Goal: Find contact information: Find contact information

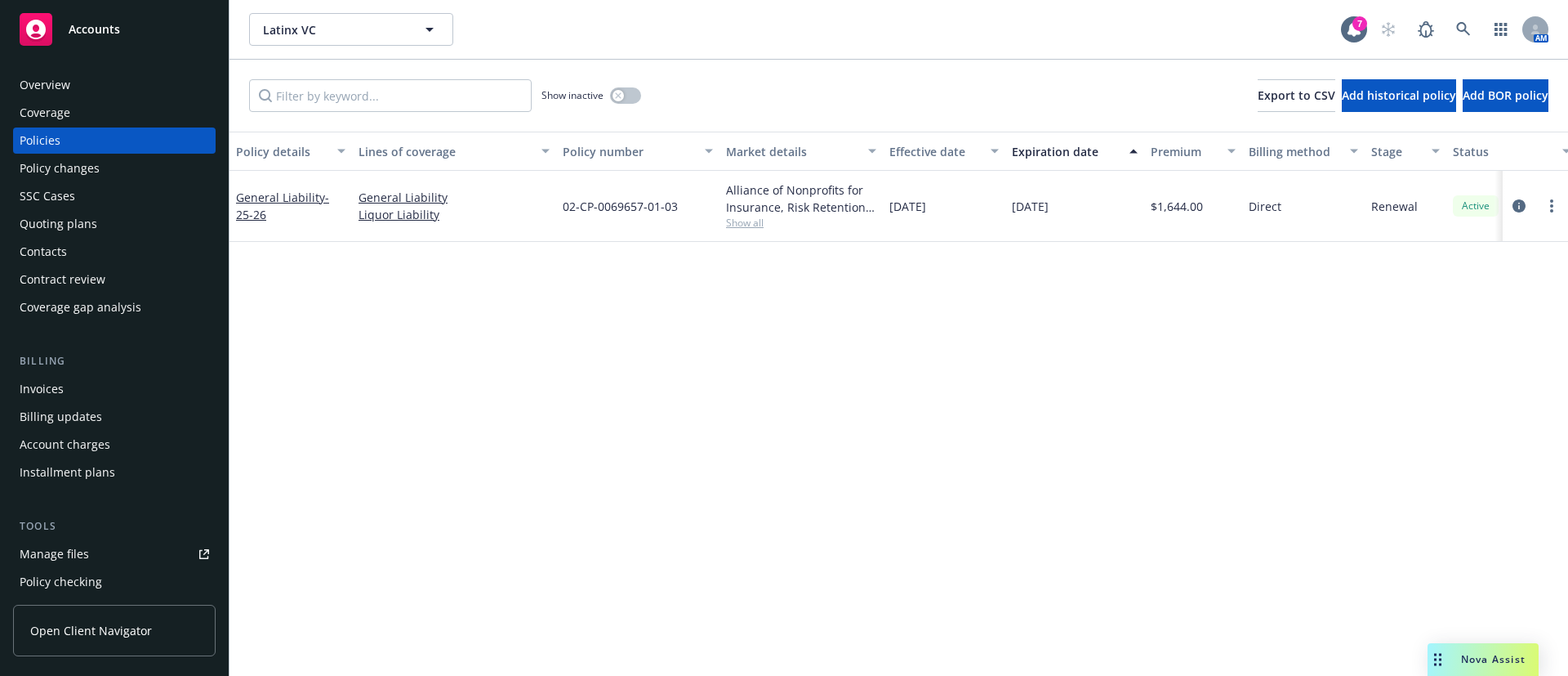
click at [92, 248] on div "Contacts" at bounding box center [115, 252] width 190 height 26
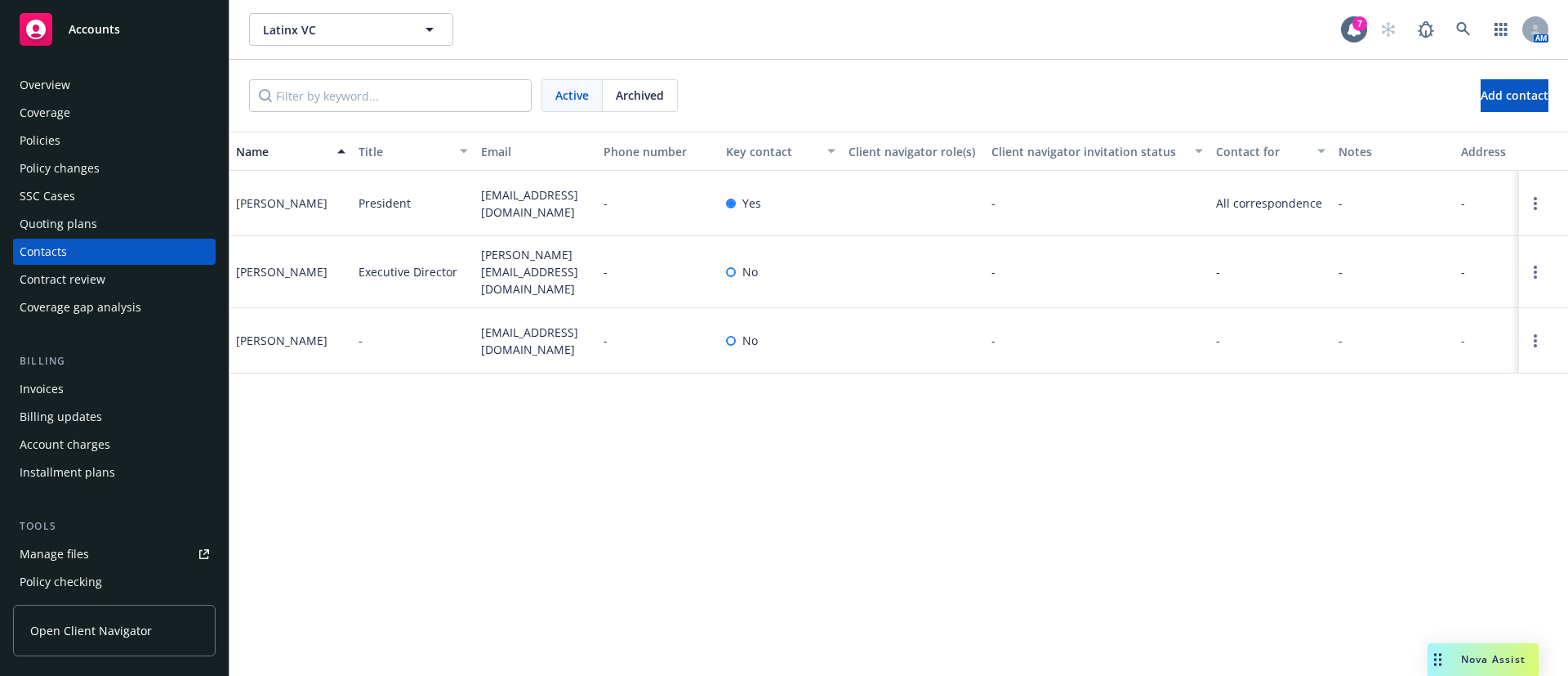
click at [543, 194] on span "[EMAIL_ADDRESS][DOMAIN_NAME]" at bounding box center [536, 204] width 110 height 34
click at [543, 194] on span "president@latinxvcs.com" at bounding box center [536, 204] width 110 height 34
copy span "president@latinxvcs.com"
click at [556, 257] on span "mariela@latinxvcs.com" at bounding box center [536, 272] width 110 height 52
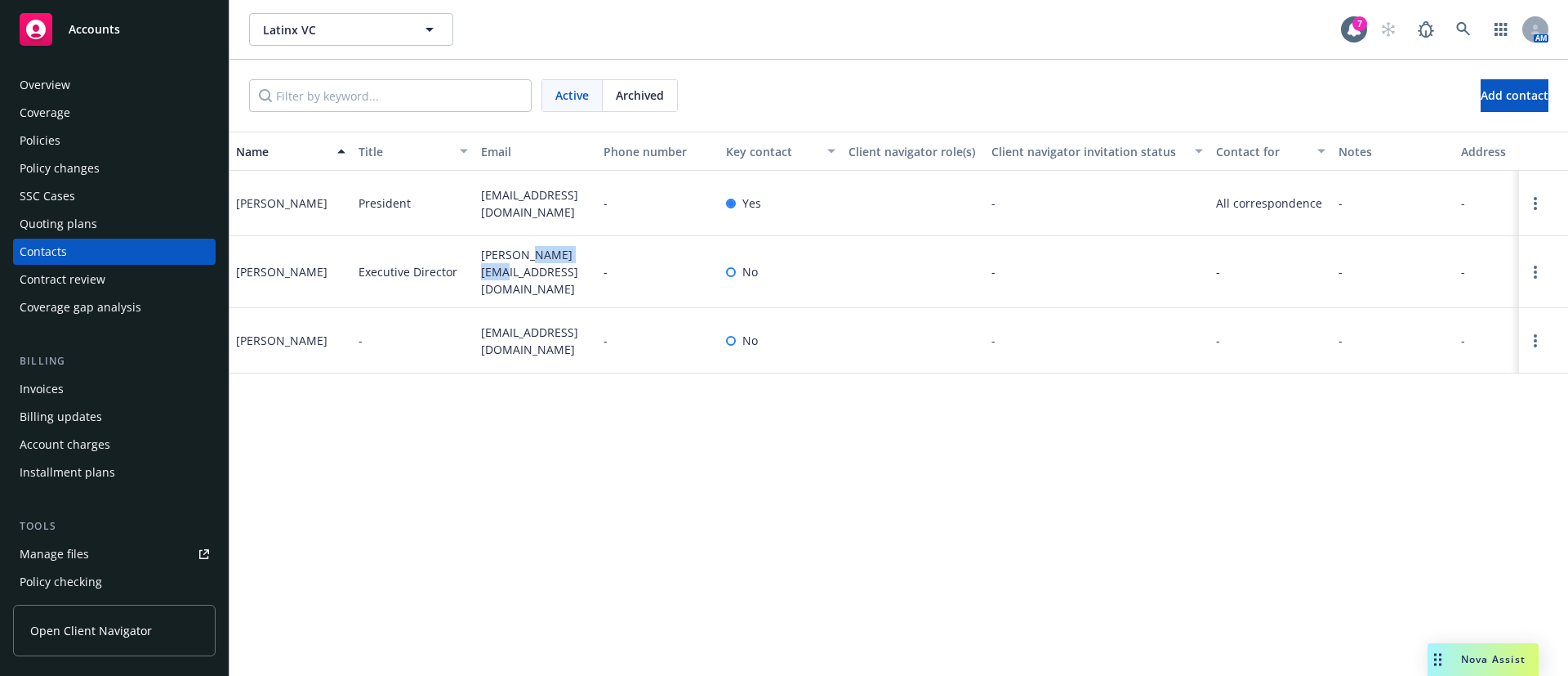
click at [556, 257] on span "mariela@latinxvcs.com" at bounding box center [536, 272] width 110 height 52
copy span "mariela@latinxvcs.com"
click at [515, 326] on span "rami@nextequity.com" at bounding box center [536, 340] width 110 height 34
click at [517, 325] on span "rami@nextequity.com" at bounding box center [536, 340] width 110 height 34
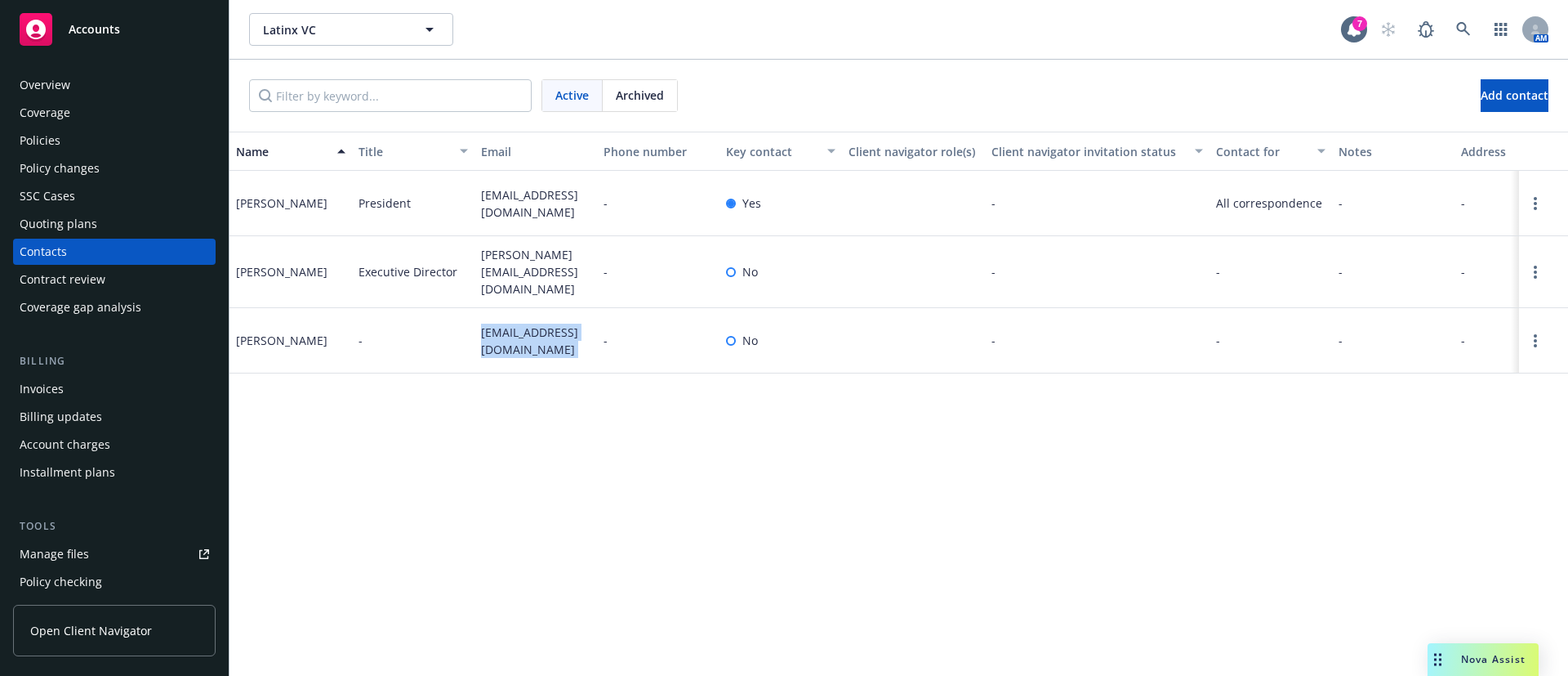
click at [517, 325] on span "rami@nextequity.com" at bounding box center [536, 340] width 110 height 34
copy span "rami@nextequity.com"
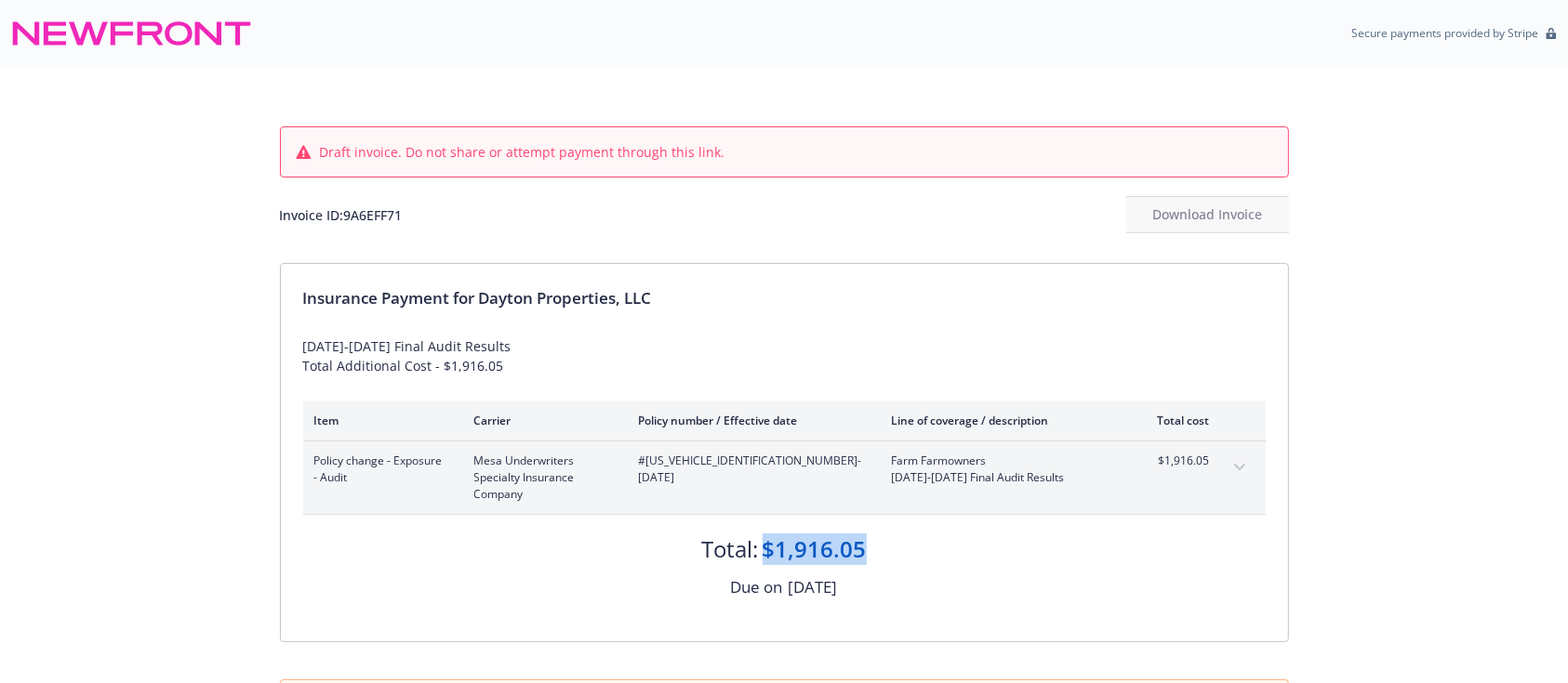
drag, startPoint x: 880, startPoint y: 546, endPoint x: 765, endPoint y: 548, distance: 115.0
click at [765, 548] on div "Total: $1,916.05" at bounding box center [785, 540] width 963 height 50
copy div "$1,916.05"
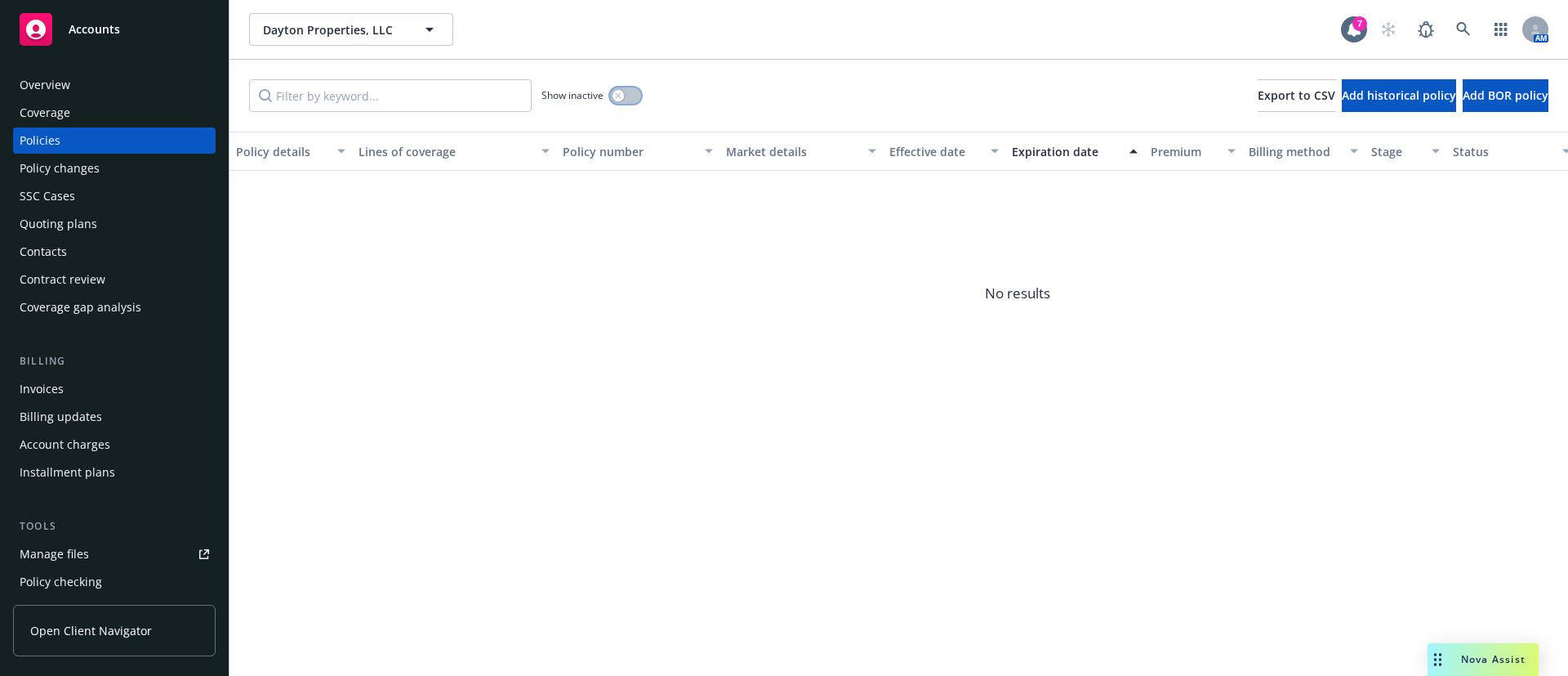
click at [629, 97] on button "button" at bounding box center [626, 96] width 31 height 16
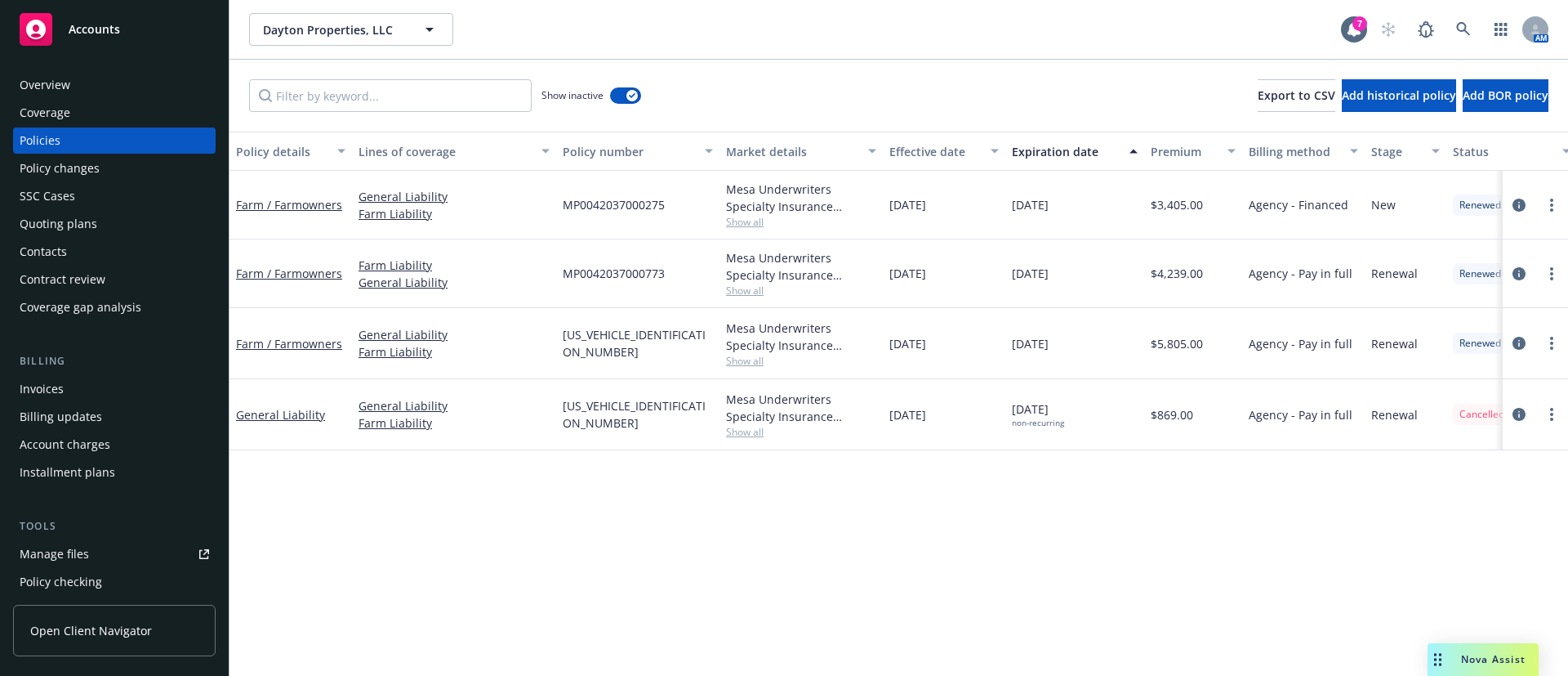
click at [1073, 160] on button "Expiration date" at bounding box center [1075, 151] width 139 height 39
click at [87, 239] on div "Contacts" at bounding box center [115, 252] width 190 height 26
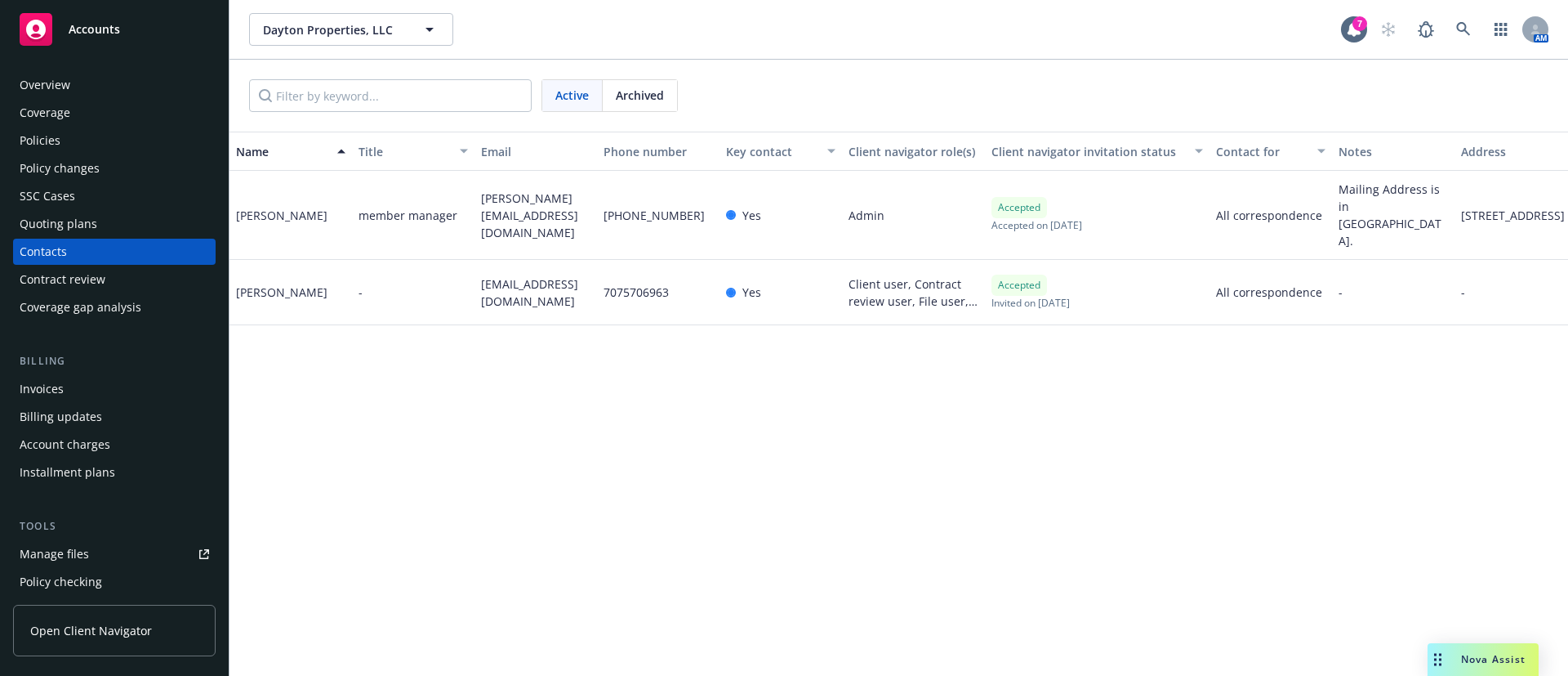
click at [573, 202] on span "john@daytonpm.com" at bounding box center [536, 215] width 110 height 52
copy span "john@daytonpm.com"
click at [522, 276] on span "daytonpropllc@gmail.com" at bounding box center [536, 293] width 110 height 34
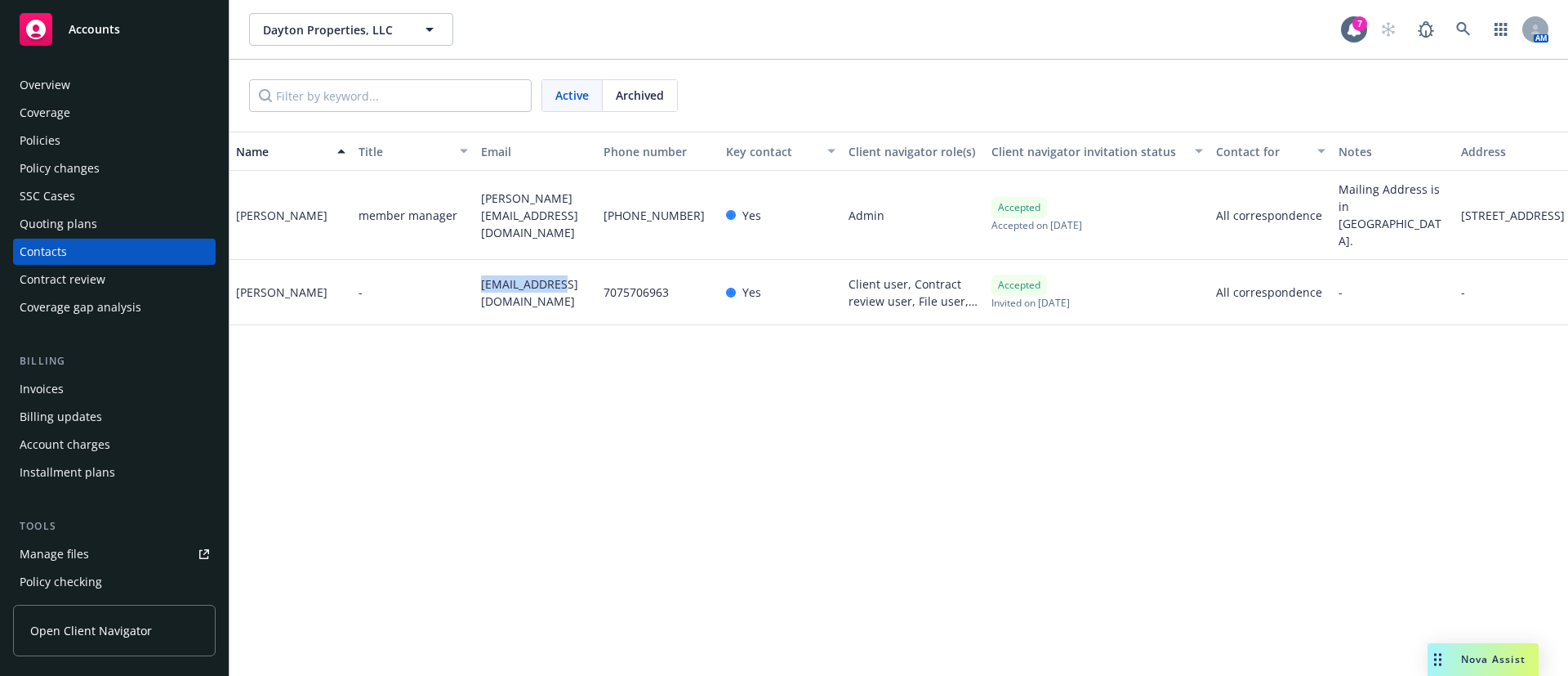
click at [523, 276] on span "daytonpropllc@gmail.com" at bounding box center [536, 293] width 110 height 34
click at [523, 276] on span "daytonpropllc@gmail.com" at bounding box center [536, 293] width 110 height 34
copy span "daytonpropllc@gmail.com"
click at [68, 138] on div "Policies" at bounding box center [115, 141] width 190 height 26
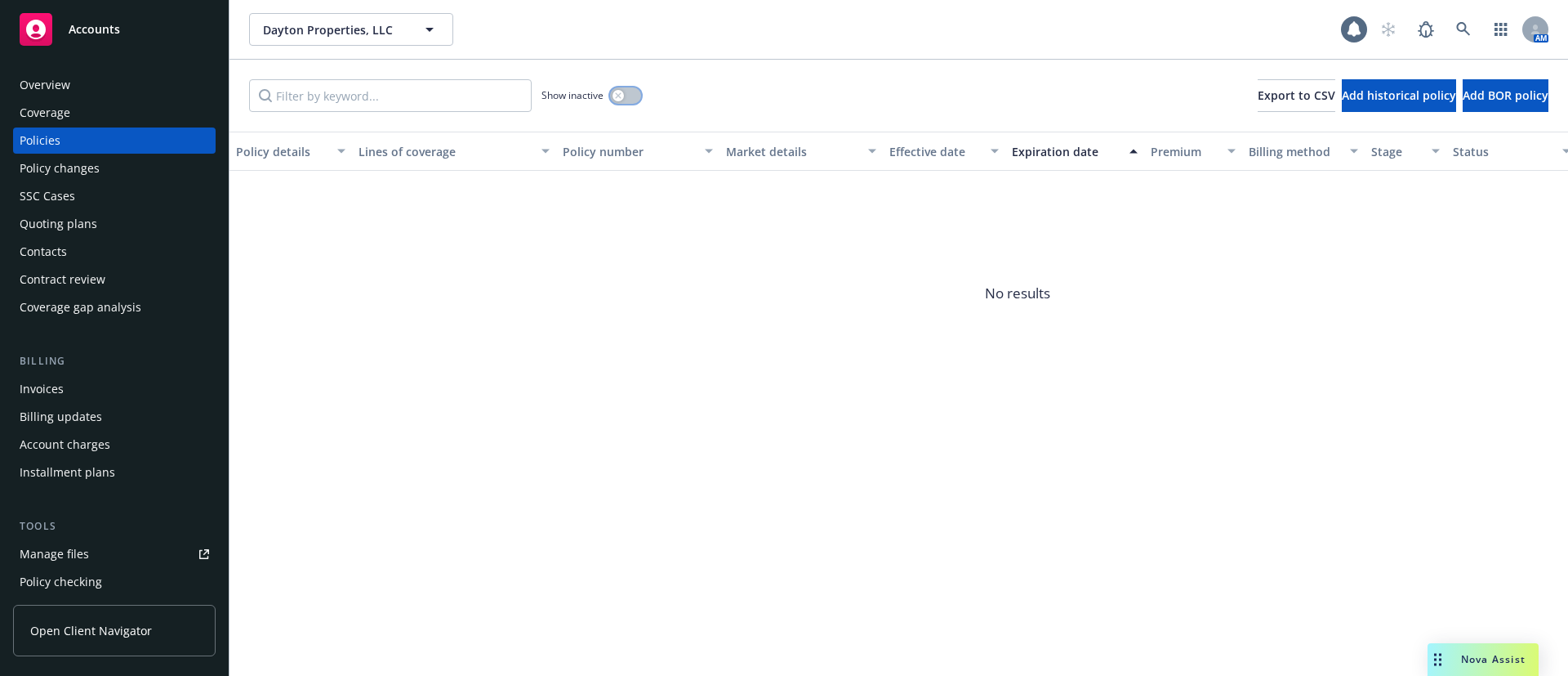
click at [623, 100] on button "button" at bounding box center [626, 96] width 31 height 16
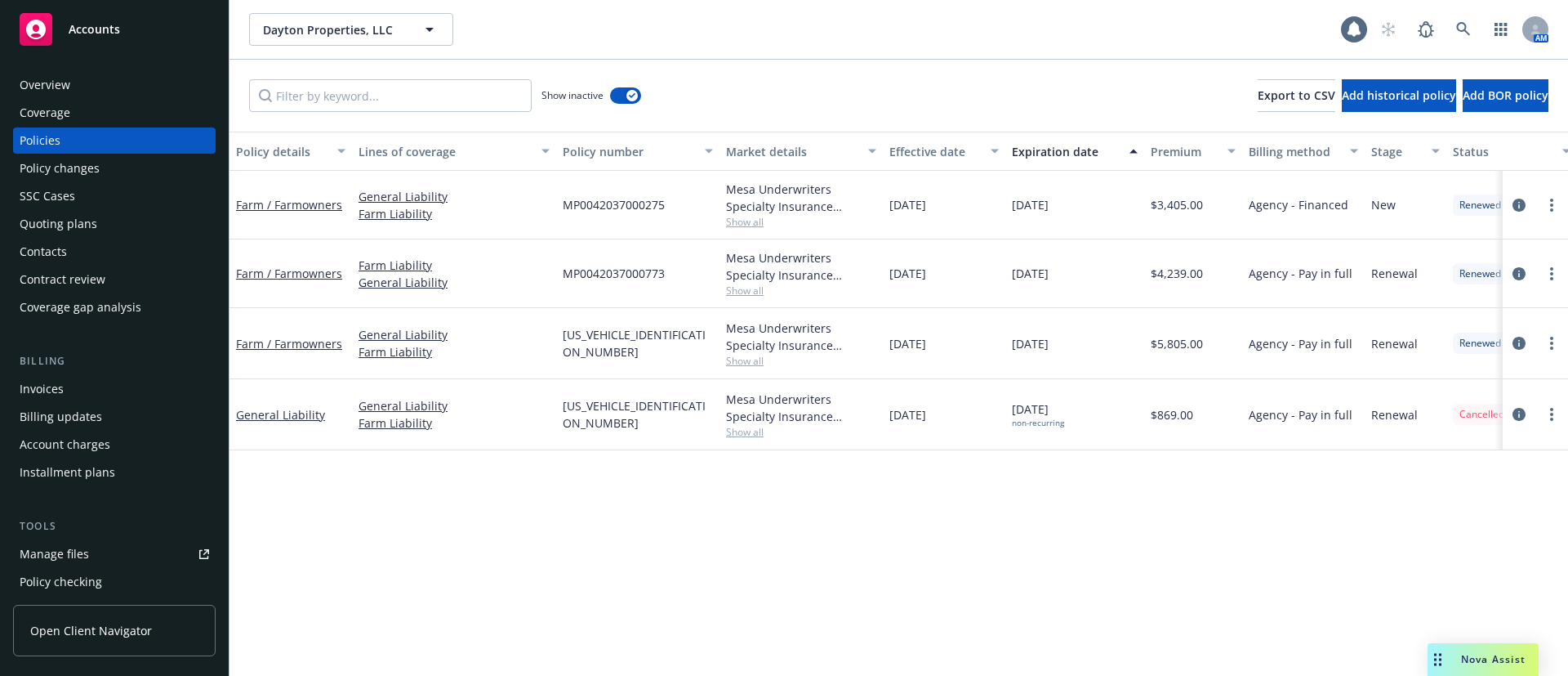
click at [1069, 163] on button "Expiration date" at bounding box center [1075, 151] width 139 height 39
click at [738, 360] on span "Show all" at bounding box center [802, 360] width 151 height 14
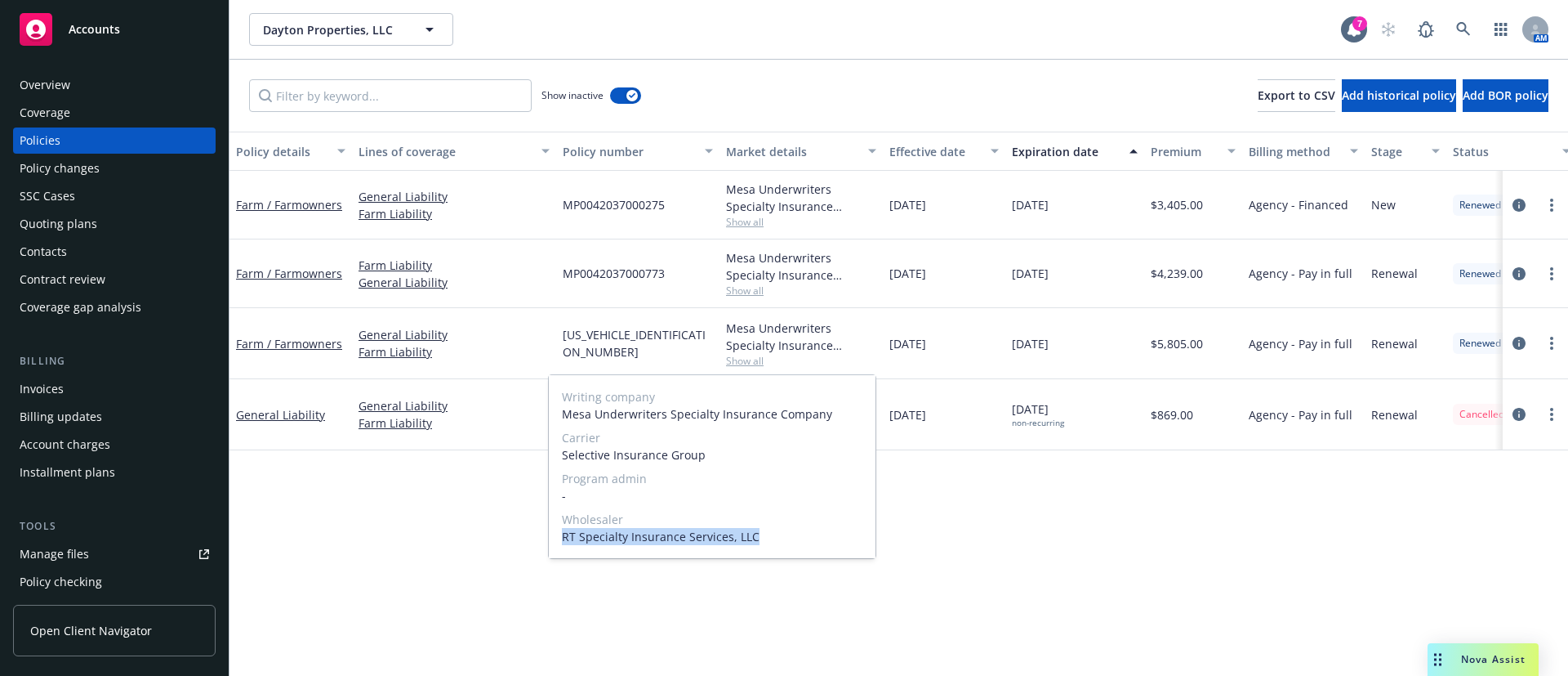
drag, startPoint x: 560, startPoint y: 537, endPoint x: 798, endPoint y: 543, distance: 238.1
click at [798, 543] on div "Writing company Mesa Underwriters Specialty Insurance Company Carrier Selective…" at bounding box center [712, 466] width 326 height 183
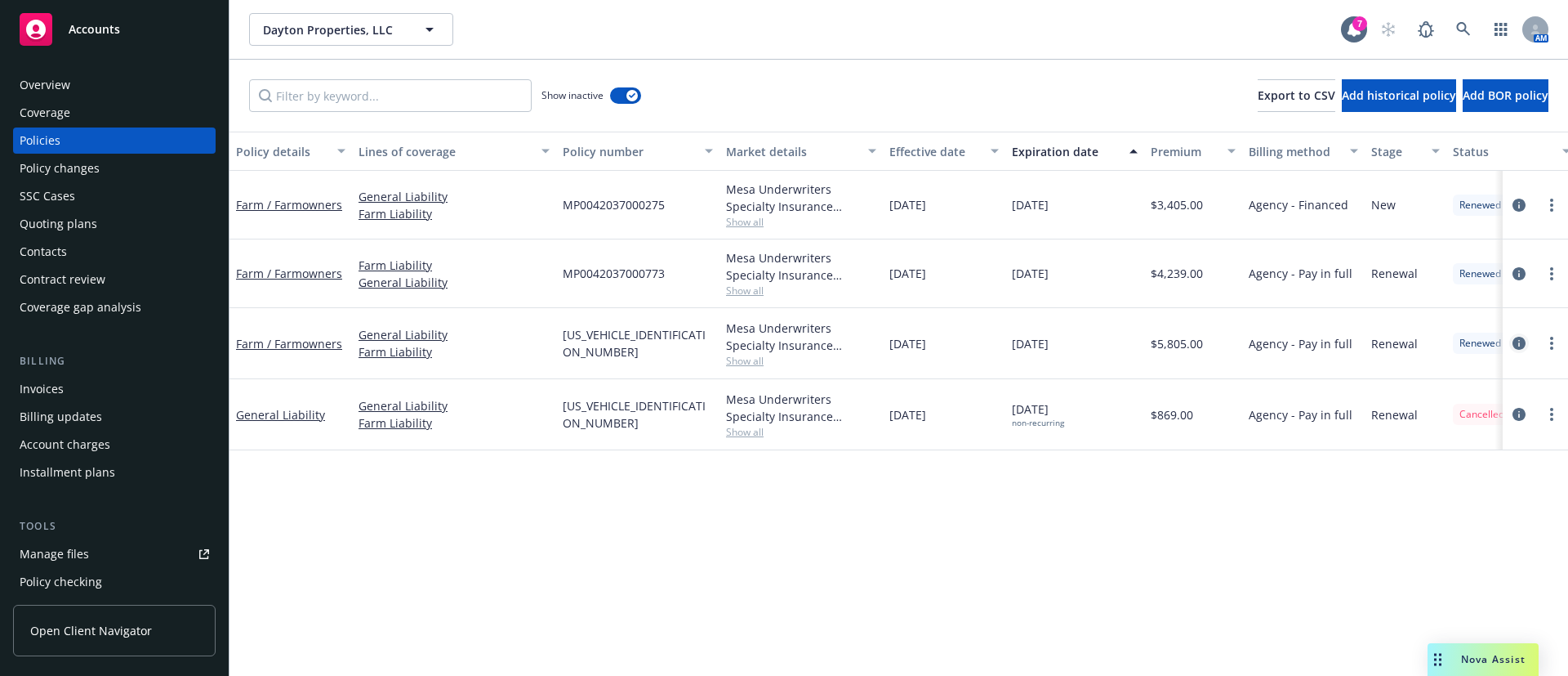
click at [1522, 344] on icon "circleInformation" at bounding box center [1520, 343] width 13 height 13
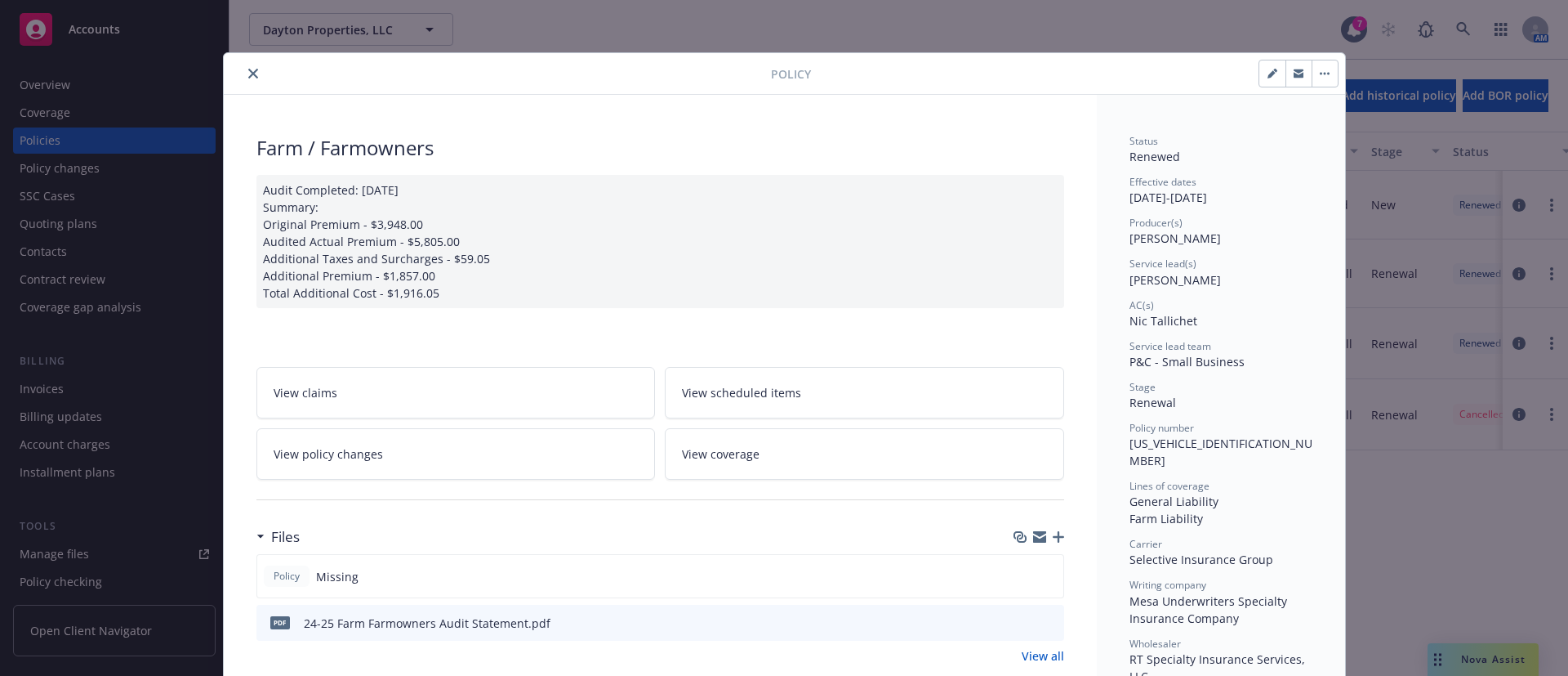
click at [249, 71] on button "close" at bounding box center [254, 74] width 20 height 20
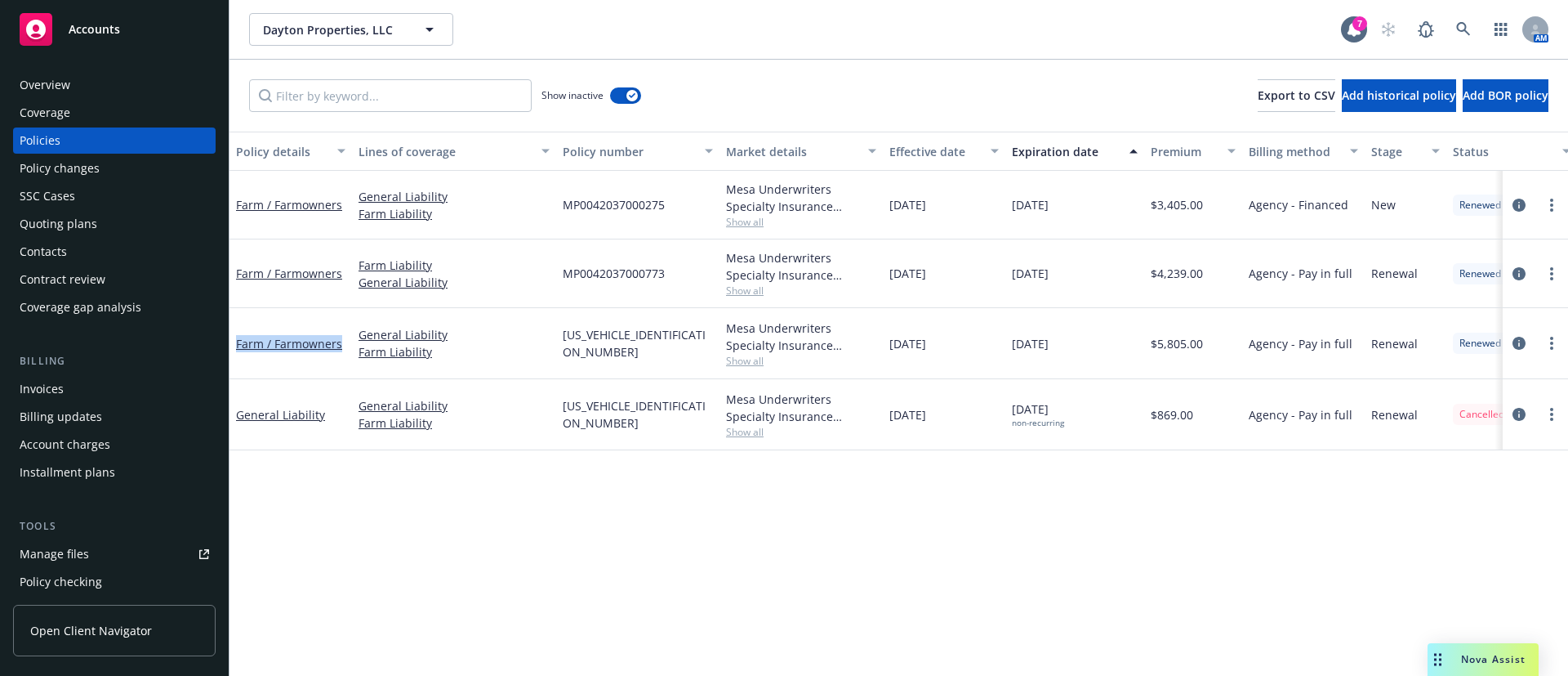
drag, startPoint x: 344, startPoint y: 338, endPoint x: 235, endPoint y: 338, distance: 109.0
click at [235, 338] on div "Farm / Farmowners" at bounding box center [291, 344] width 123 height 71
copy link "Farm / Farmowners"
click at [103, 245] on div "Contacts" at bounding box center [115, 252] width 190 height 26
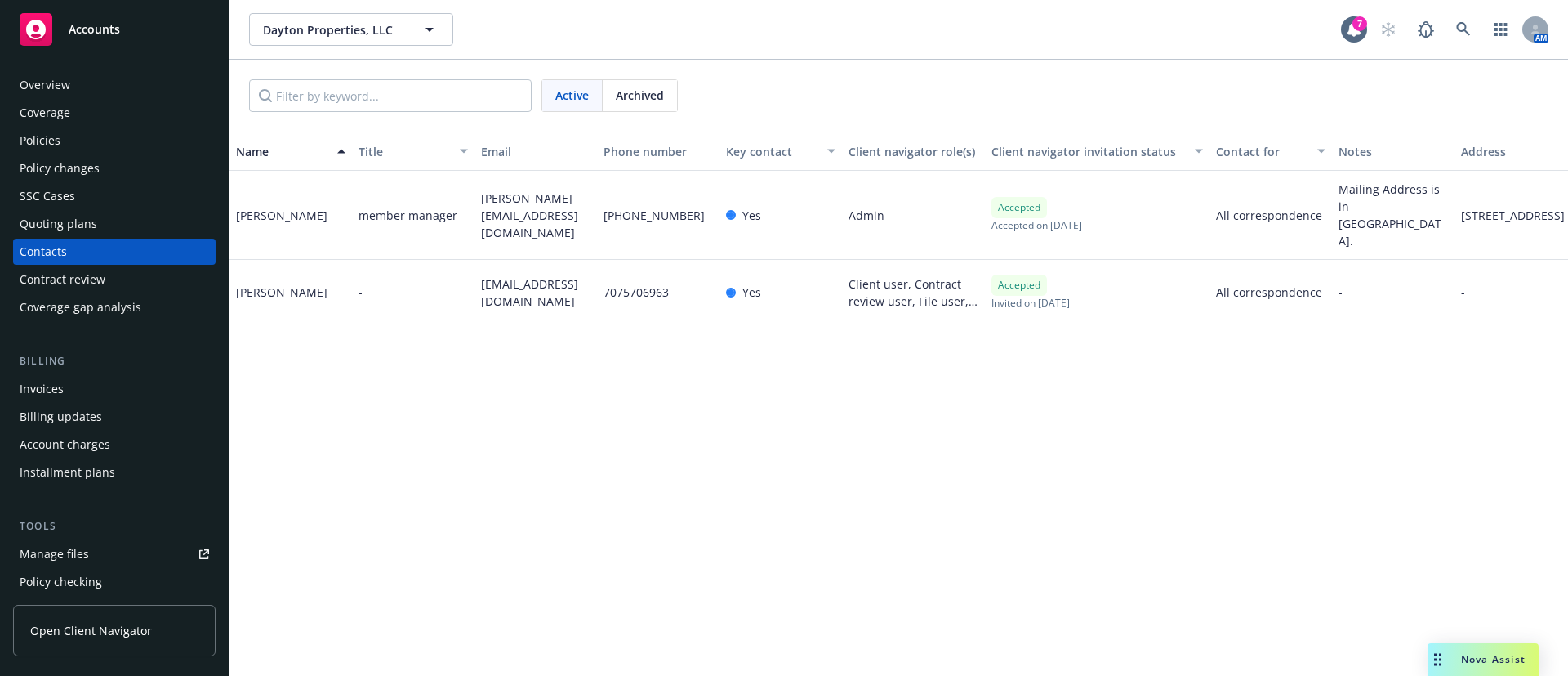
click at [37, 388] on div "Invoices" at bounding box center [42, 389] width 44 height 26
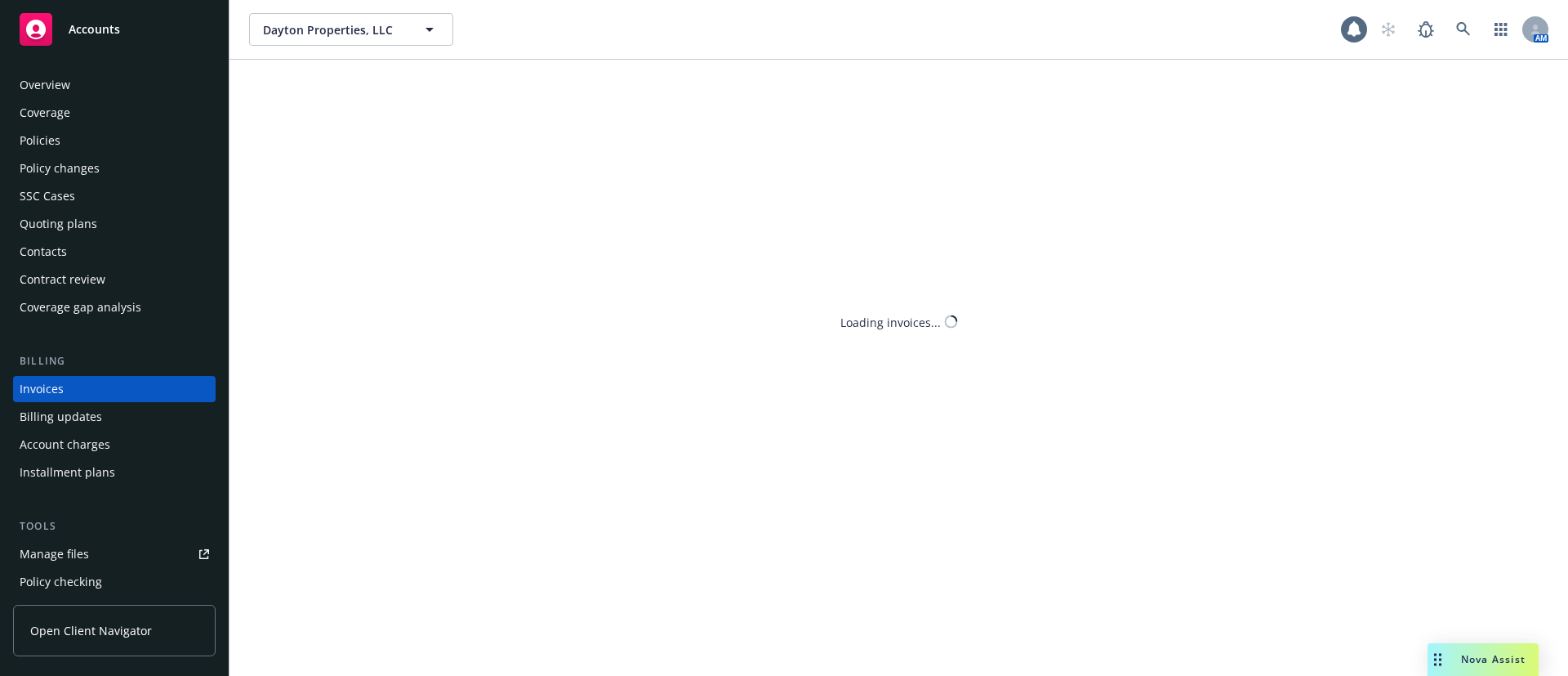
scroll to position [25, 0]
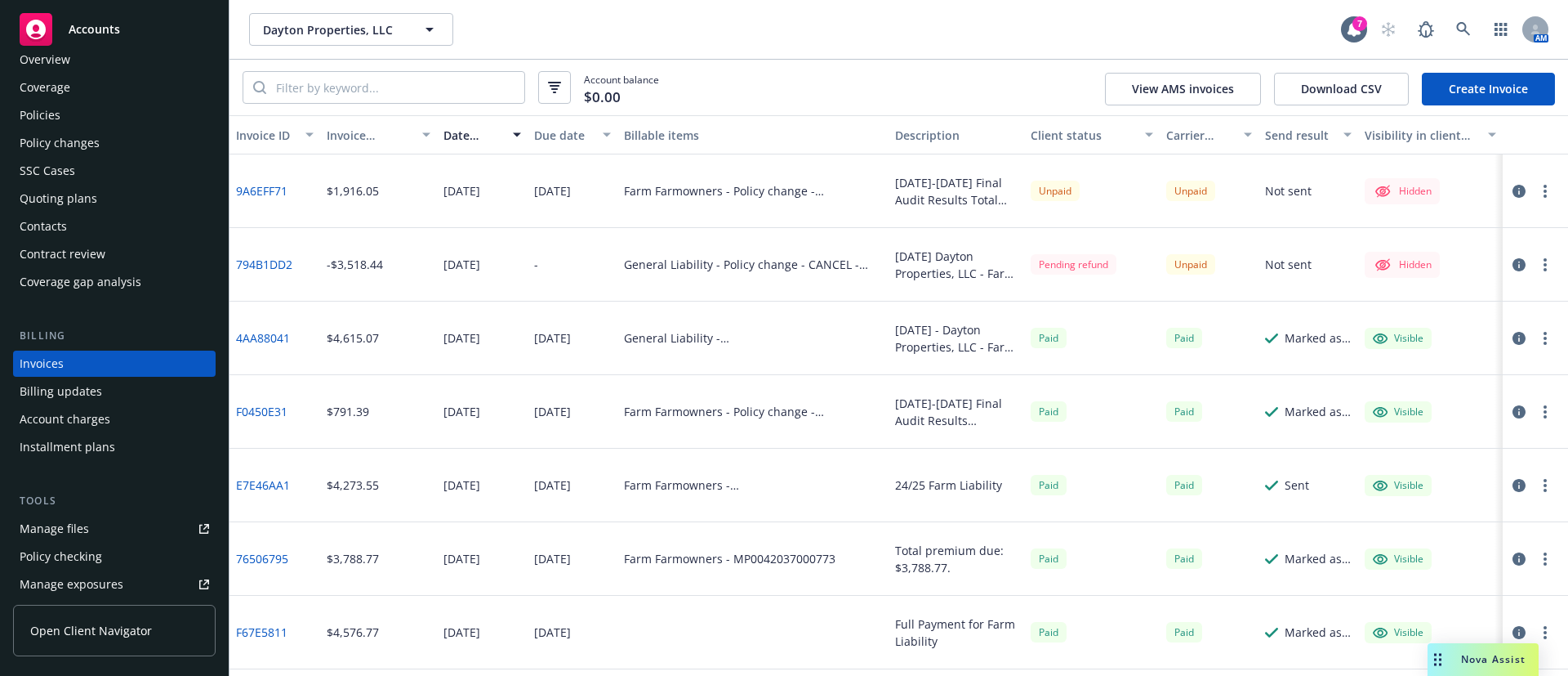
click at [1549, 189] on button "button" at bounding box center [1546, 192] width 20 height 20
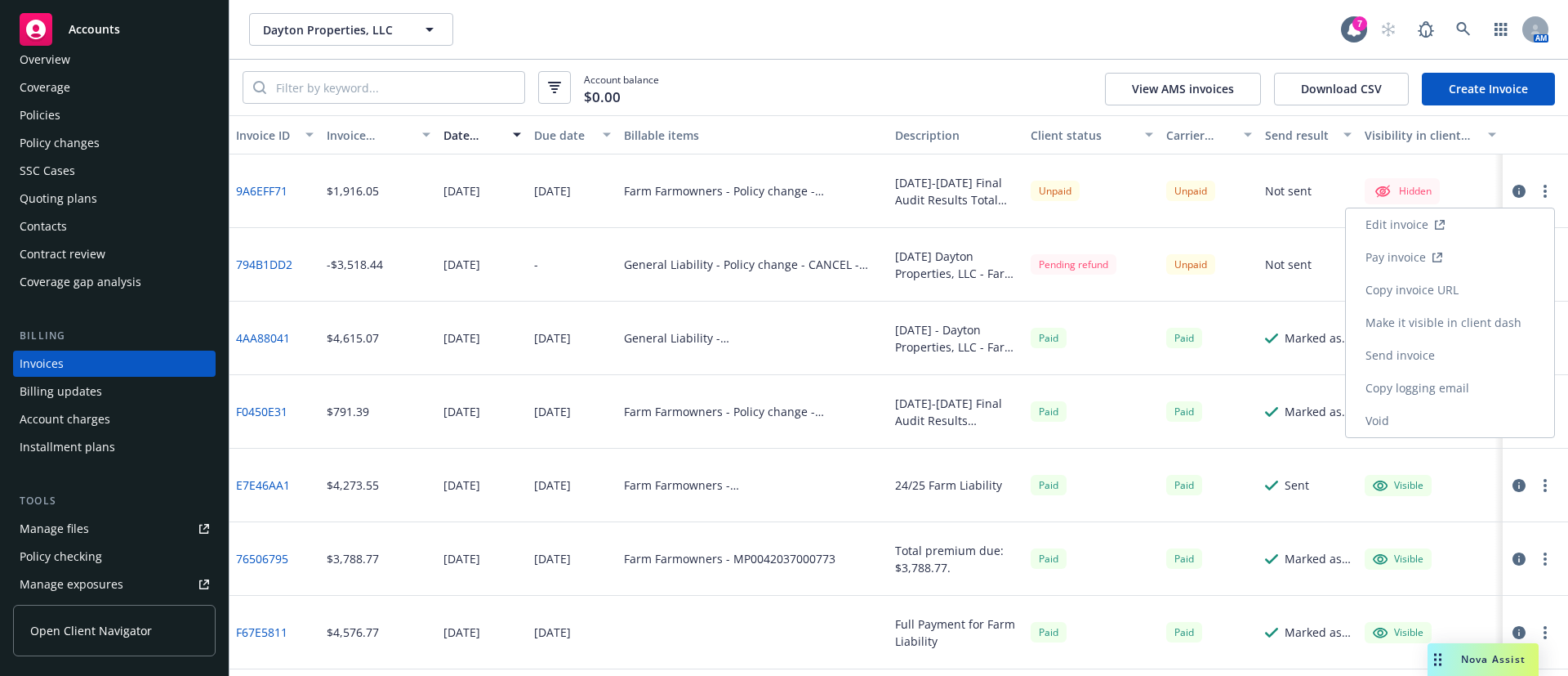
click at [1469, 318] on link "Make it visible in client dash" at bounding box center [1450, 323] width 209 height 33
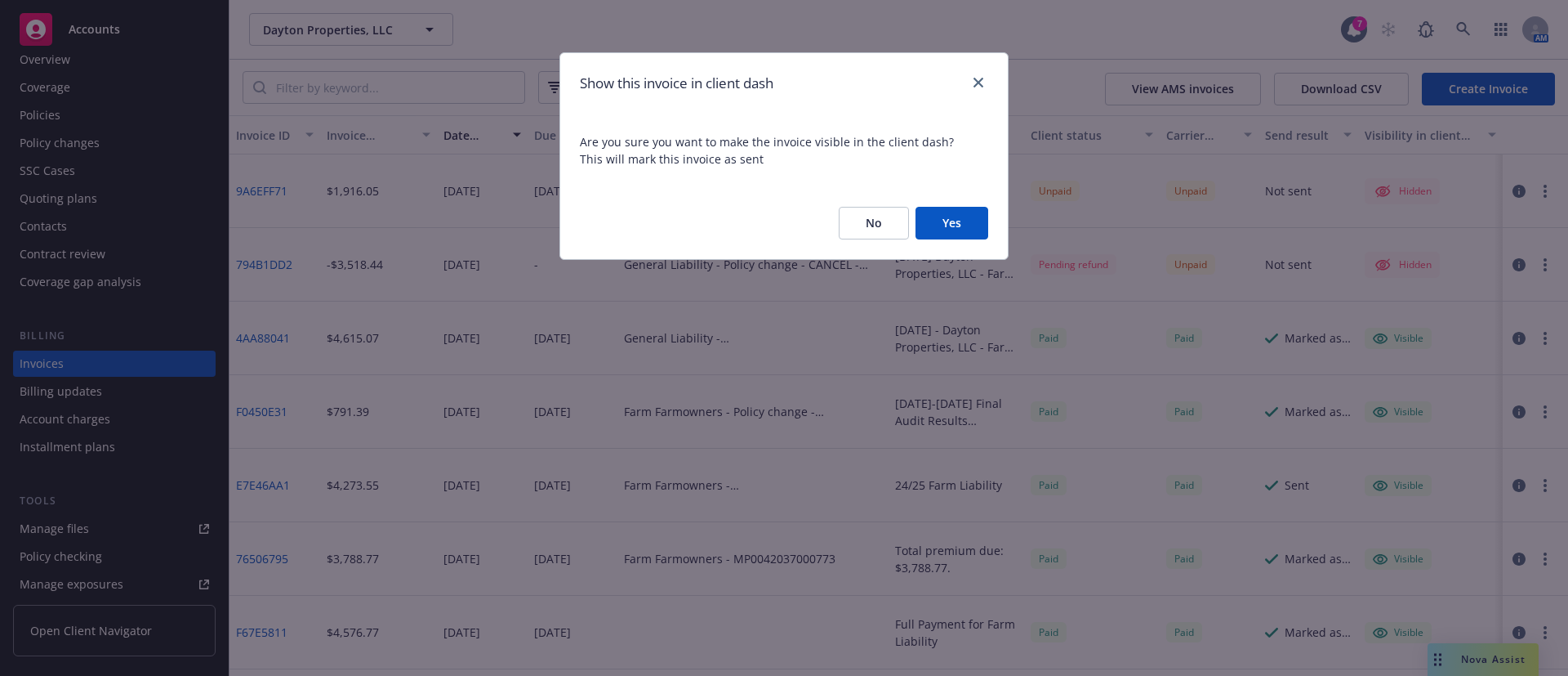
click at [944, 226] on button "Yes" at bounding box center [952, 223] width 73 height 33
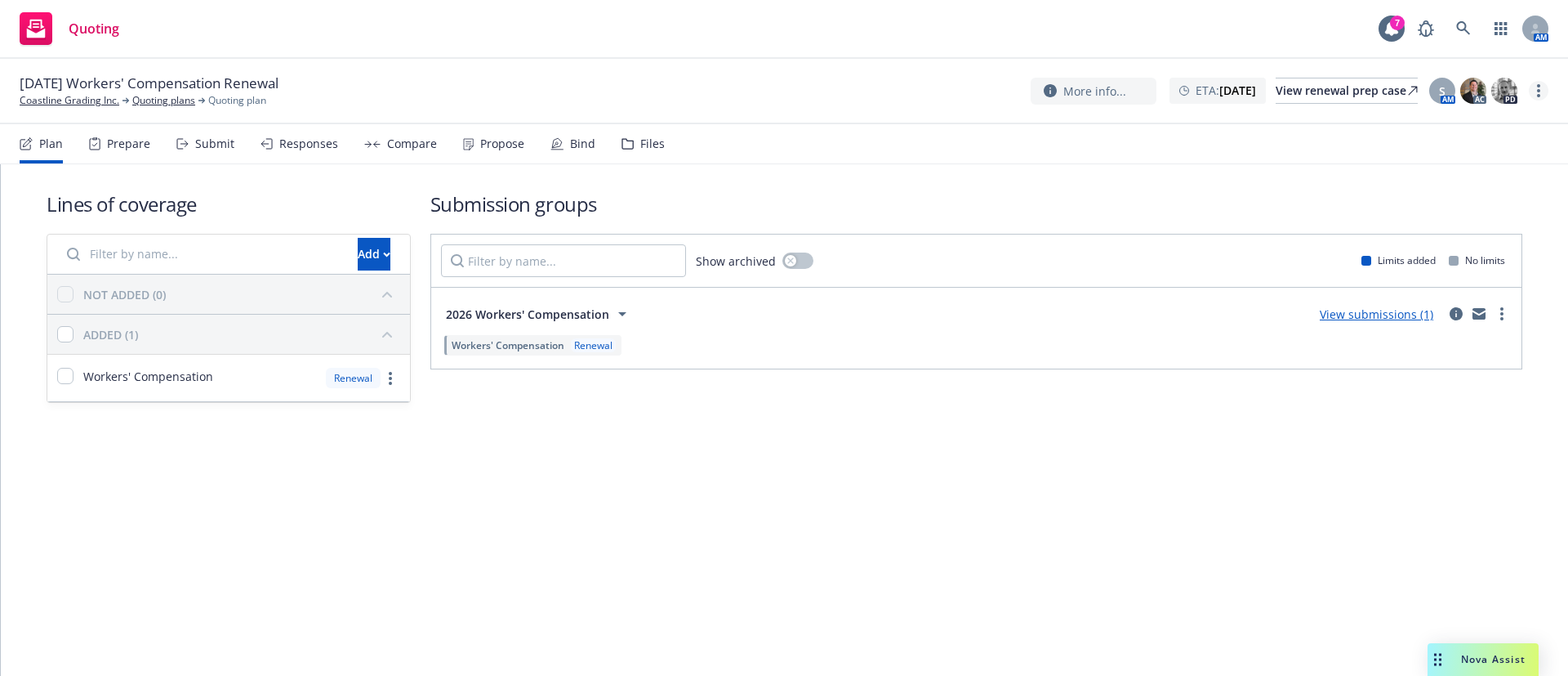
click at [1539, 79] on div "More info... ETA : January 17, 2026 View renewal prep case S AM AC PD" at bounding box center [1289, 91] width 518 height 29
click at [1538, 88] on icon "more" at bounding box center [1539, 91] width 3 height 13
click at [1484, 215] on link "Archive quoting plan" at bounding box center [1457, 223] width 182 height 33
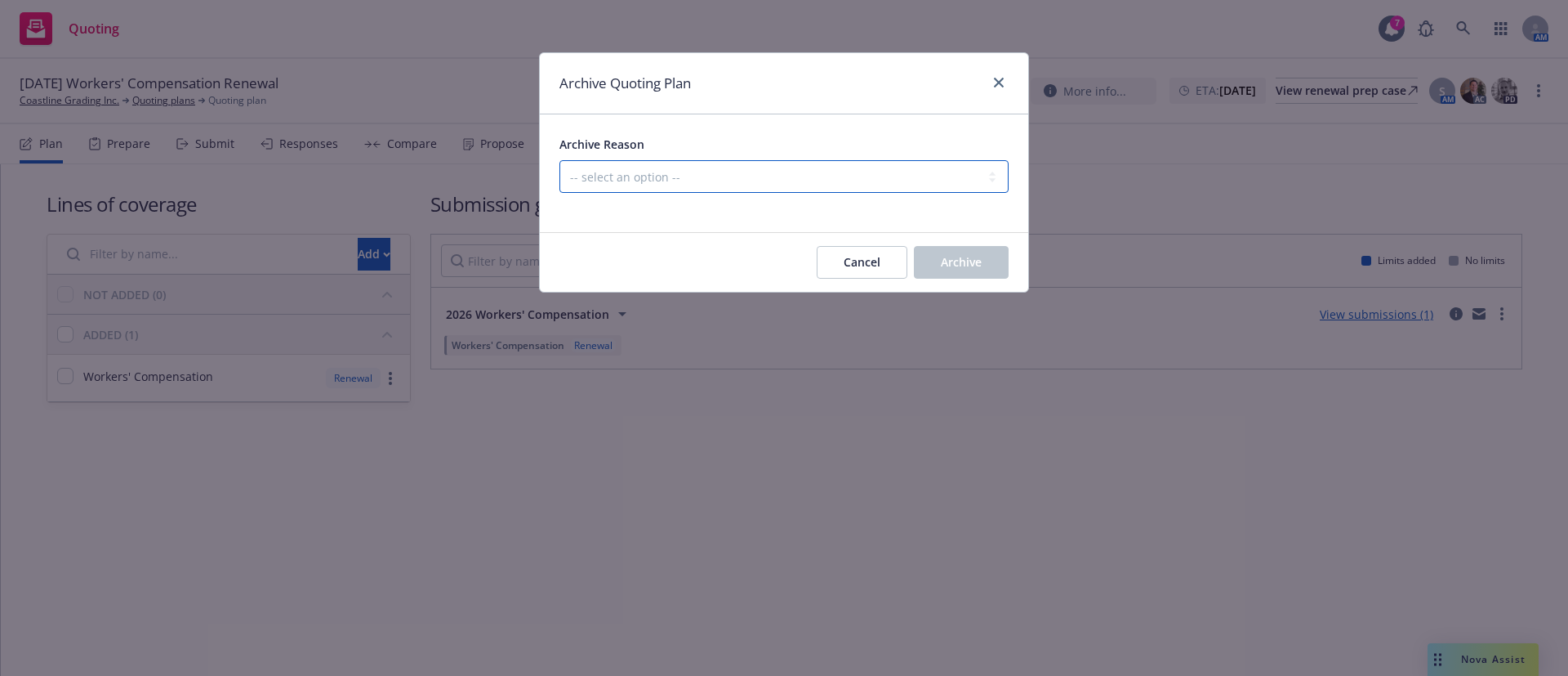
click at [867, 171] on select "-- select an option -- All policies in this renewal plan are auto-renewed Creat…" at bounding box center [784, 177] width 449 height 33
select select "ARCHIVED_RENEWAL_POLICY_AUTO_RENEWED"
click at [559, 160] on select "-- select an option -- All policies in this renewal plan are auto-renewed Creat…" at bounding box center [784, 177] width 449 height 33
click at [975, 268] on span "Archive" at bounding box center [961, 262] width 41 height 16
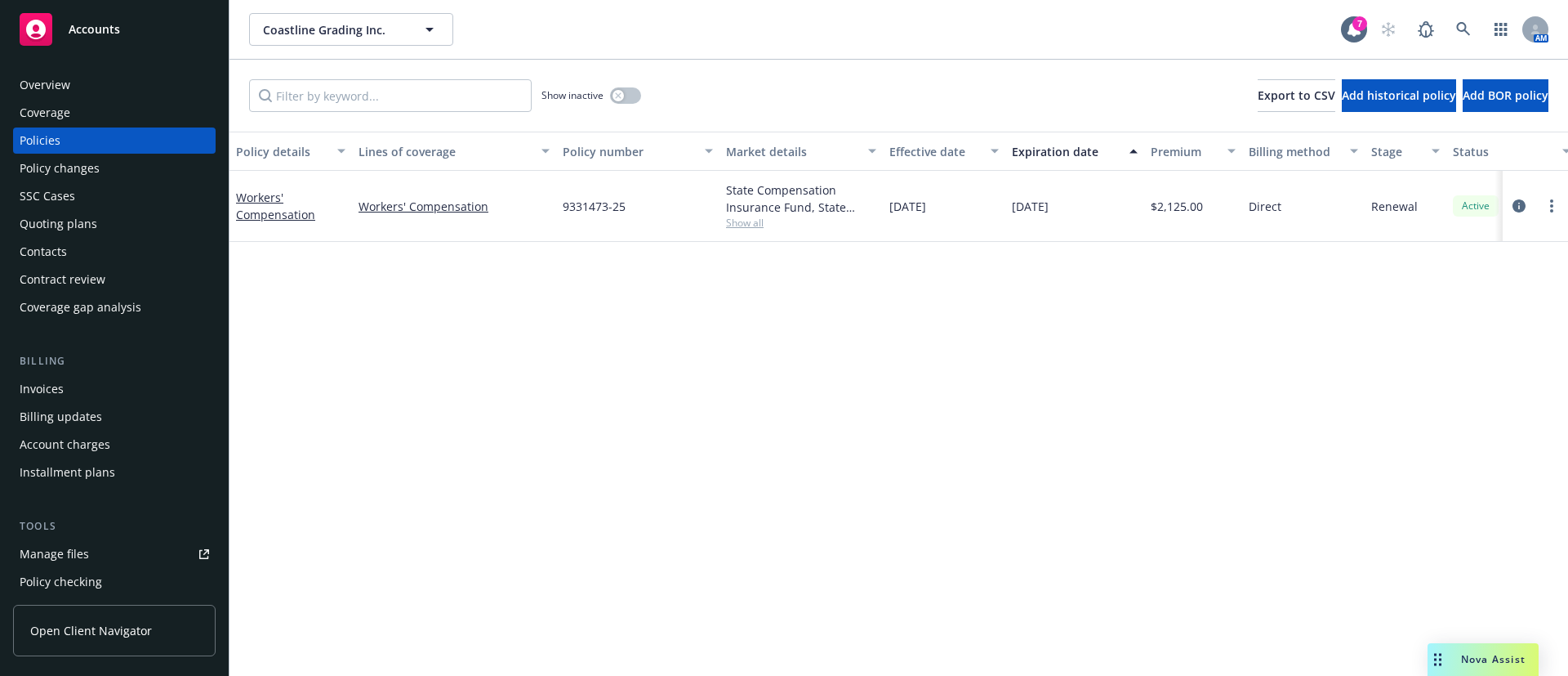
click at [732, 222] on span "Show all" at bounding box center [802, 223] width 151 height 14
click at [602, 201] on span "9331473-25" at bounding box center [594, 206] width 63 height 17
copy span "9331473-25"
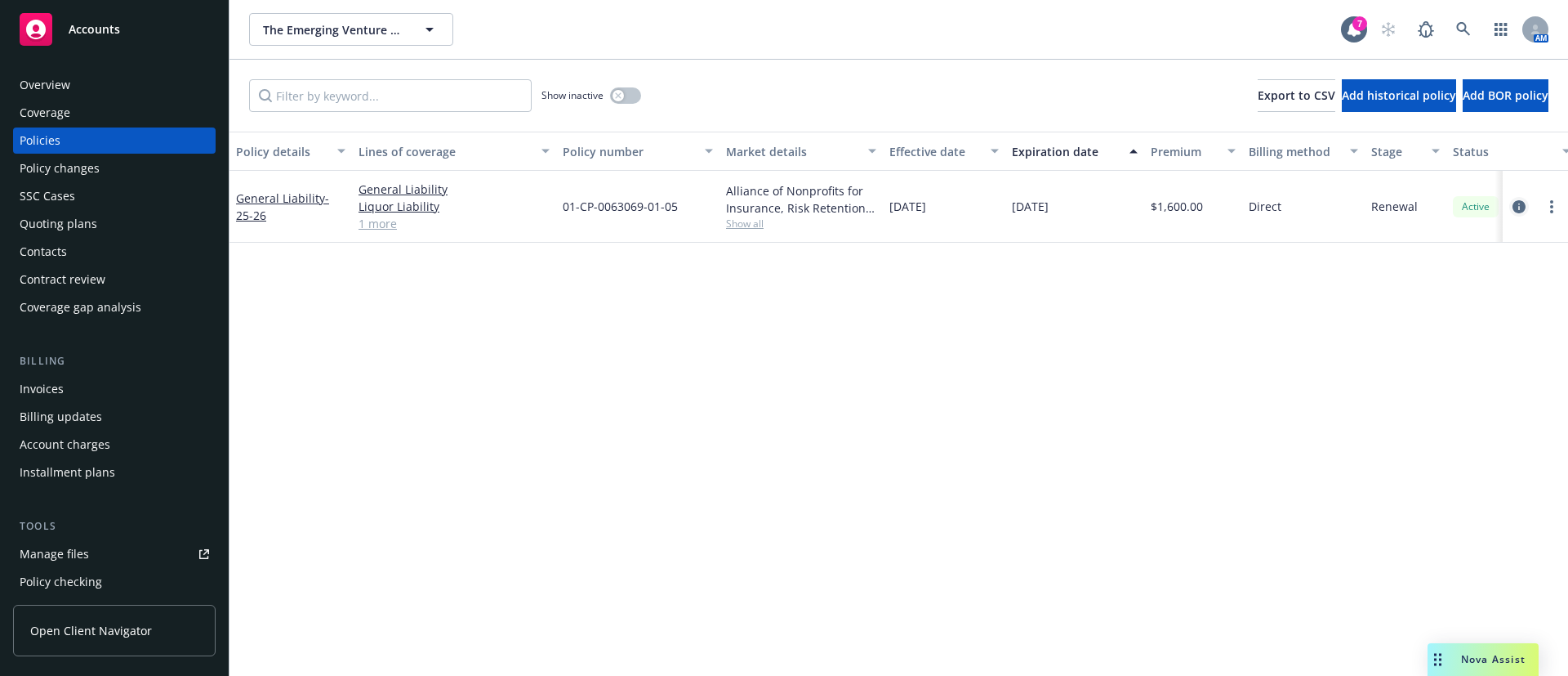
click at [1525, 204] on icon "circleInformation" at bounding box center [1520, 207] width 13 height 13
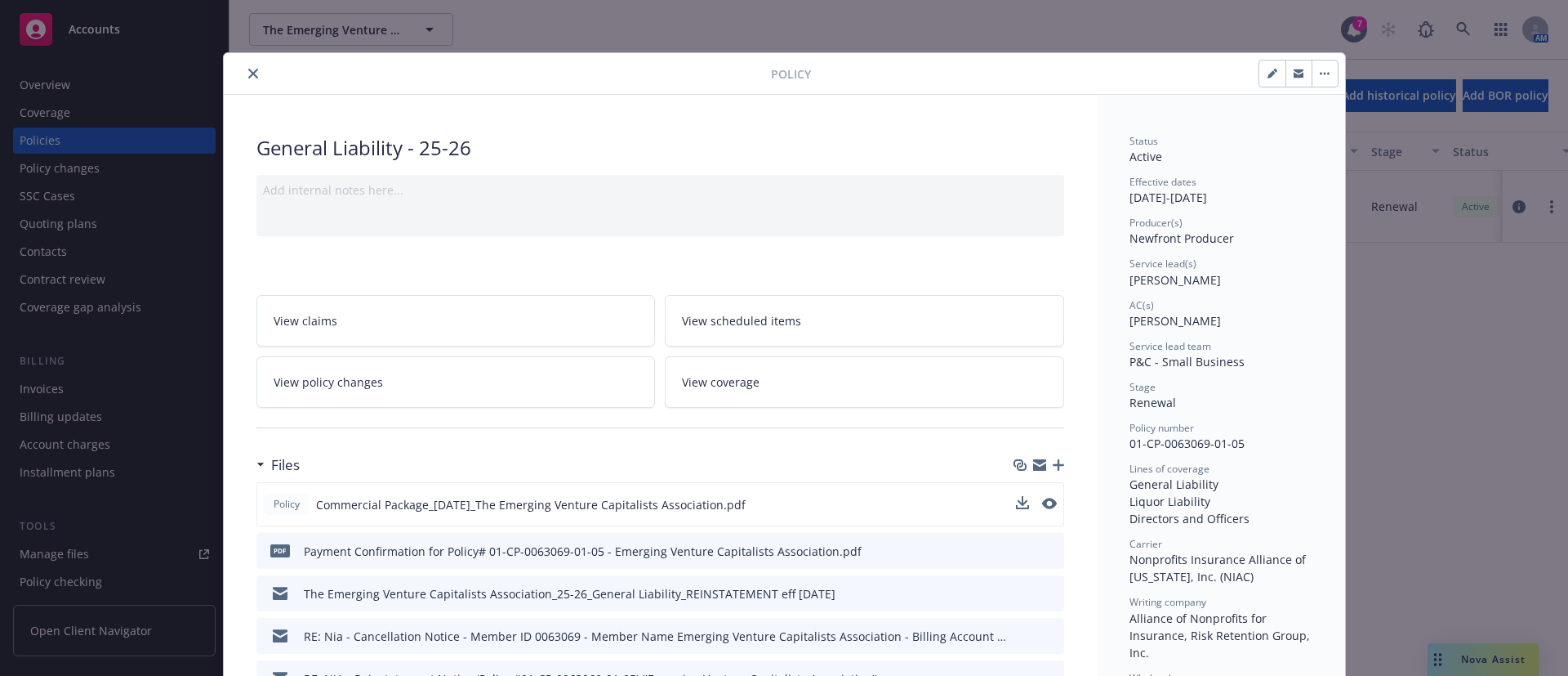
click at [1051, 503] on div "Policy Commercial Package_05-31-2025_The Emerging Venture Capitalists Associati…" at bounding box center [661, 504] width 808 height 44
click at [1040, 505] on icon "preview file" at bounding box center [1048, 503] width 15 height 11
click at [249, 70] on icon "close" at bounding box center [254, 74] width 10 height 10
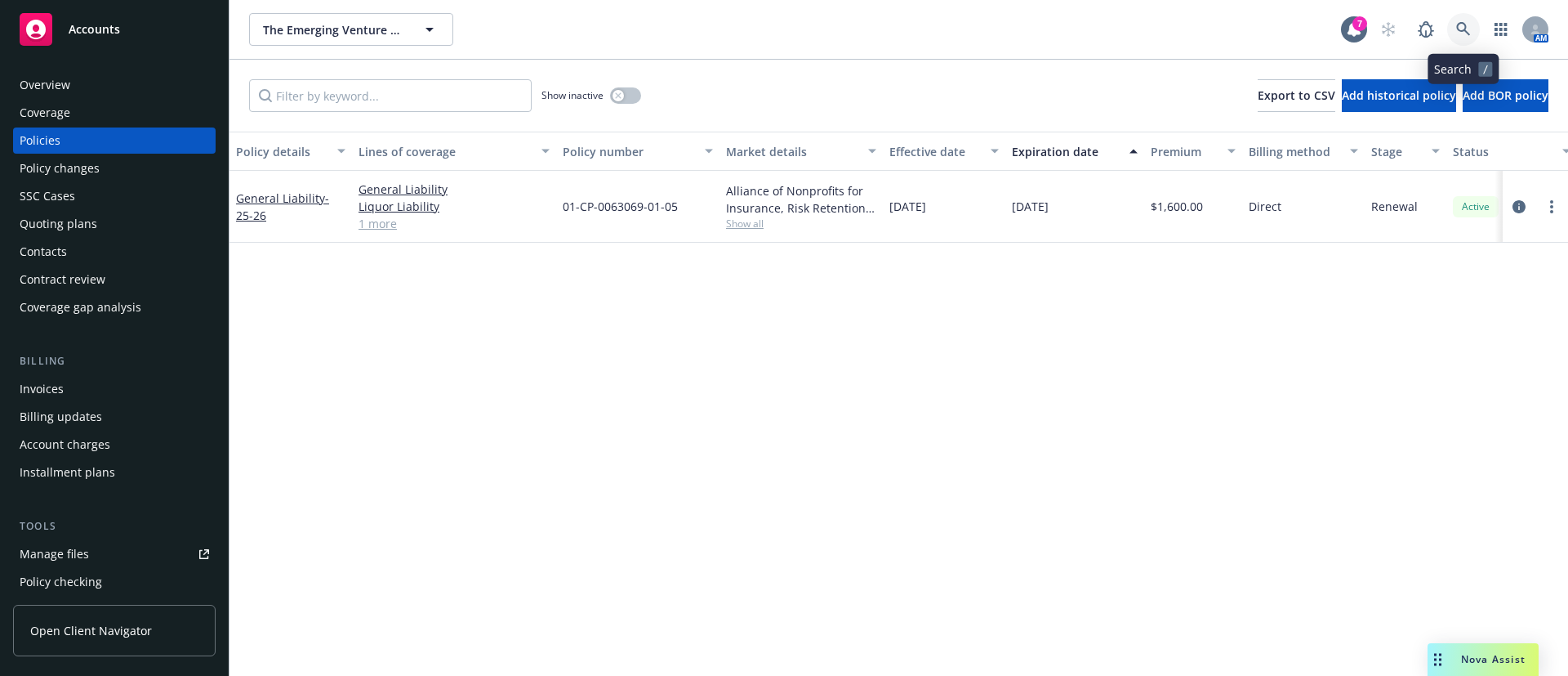
click at [1467, 26] on icon at bounding box center [1463, 29] width 14 height 14
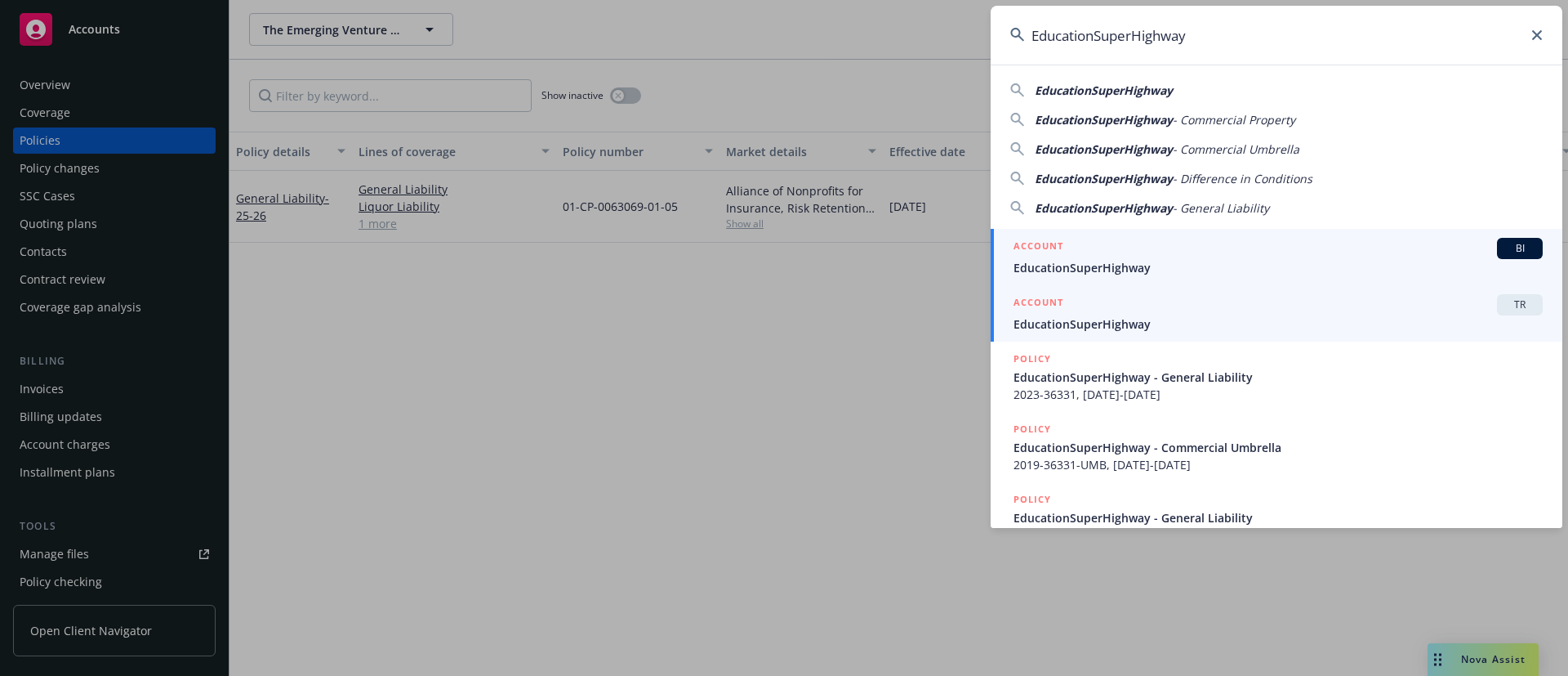
type input "EducationSuperHighway"
click at [1195, 268] on span "EducationSuperHighway" at bounding box center [1278, 268] width 529 height 17
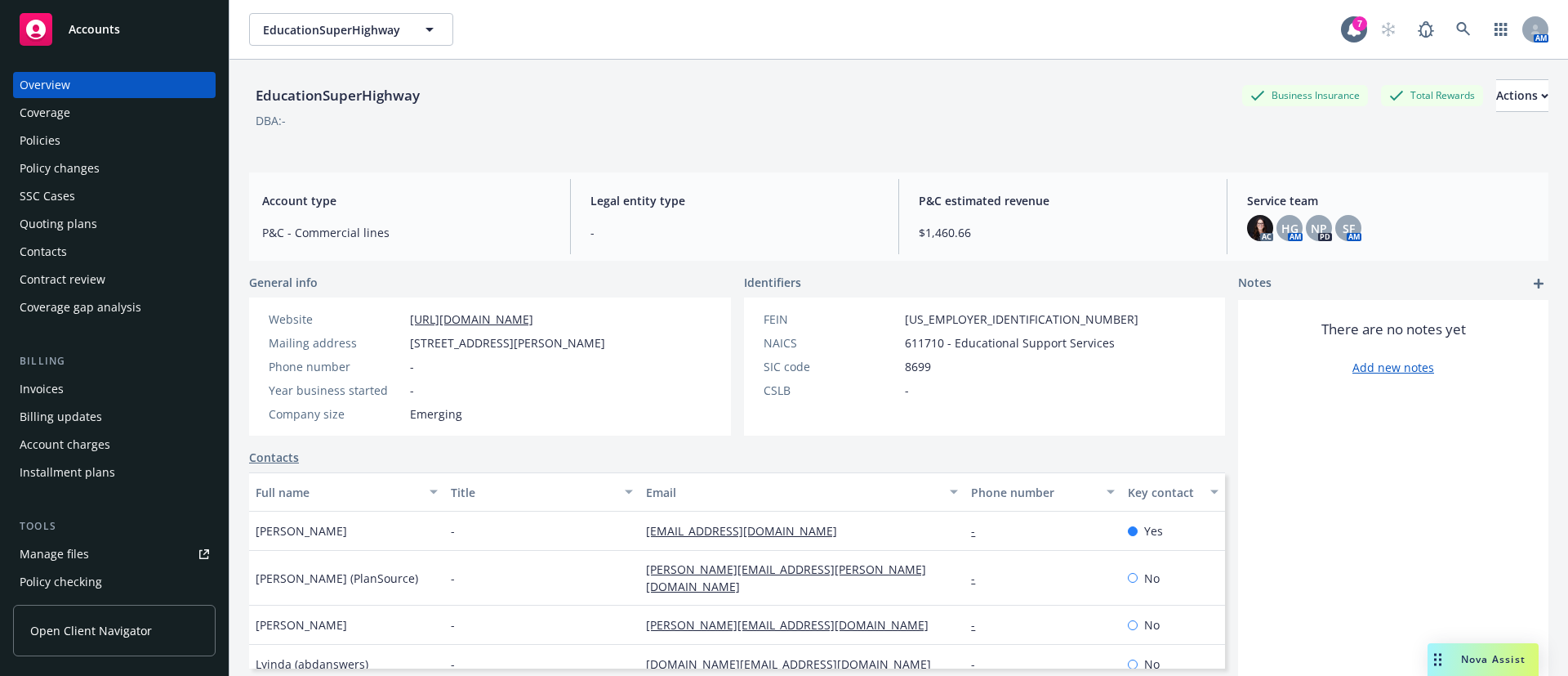
click at [79, 131] on div "Policies" at bounding box center [115, 141] width 190 height 26
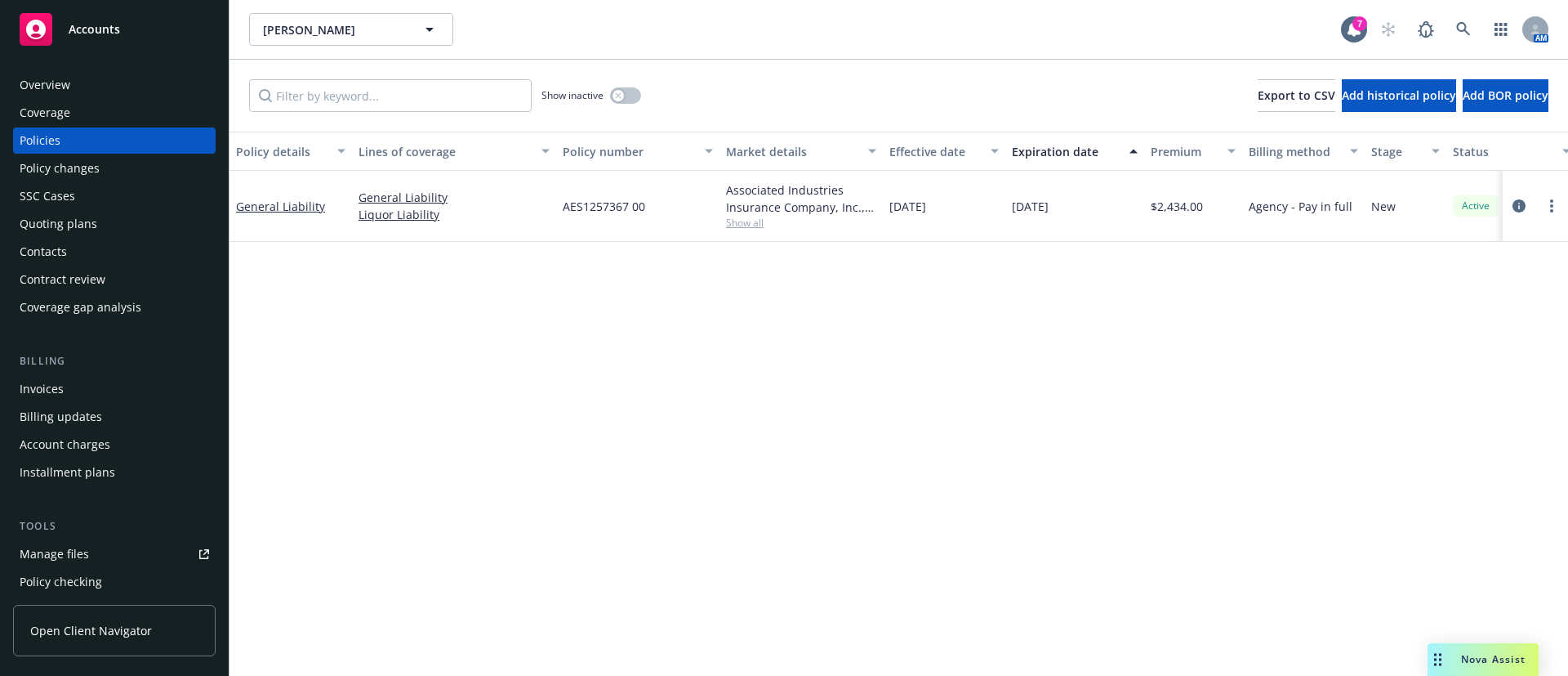
click at [55, 250] on div "Contacts" at bounding box center [43, 252] width 47 height 26
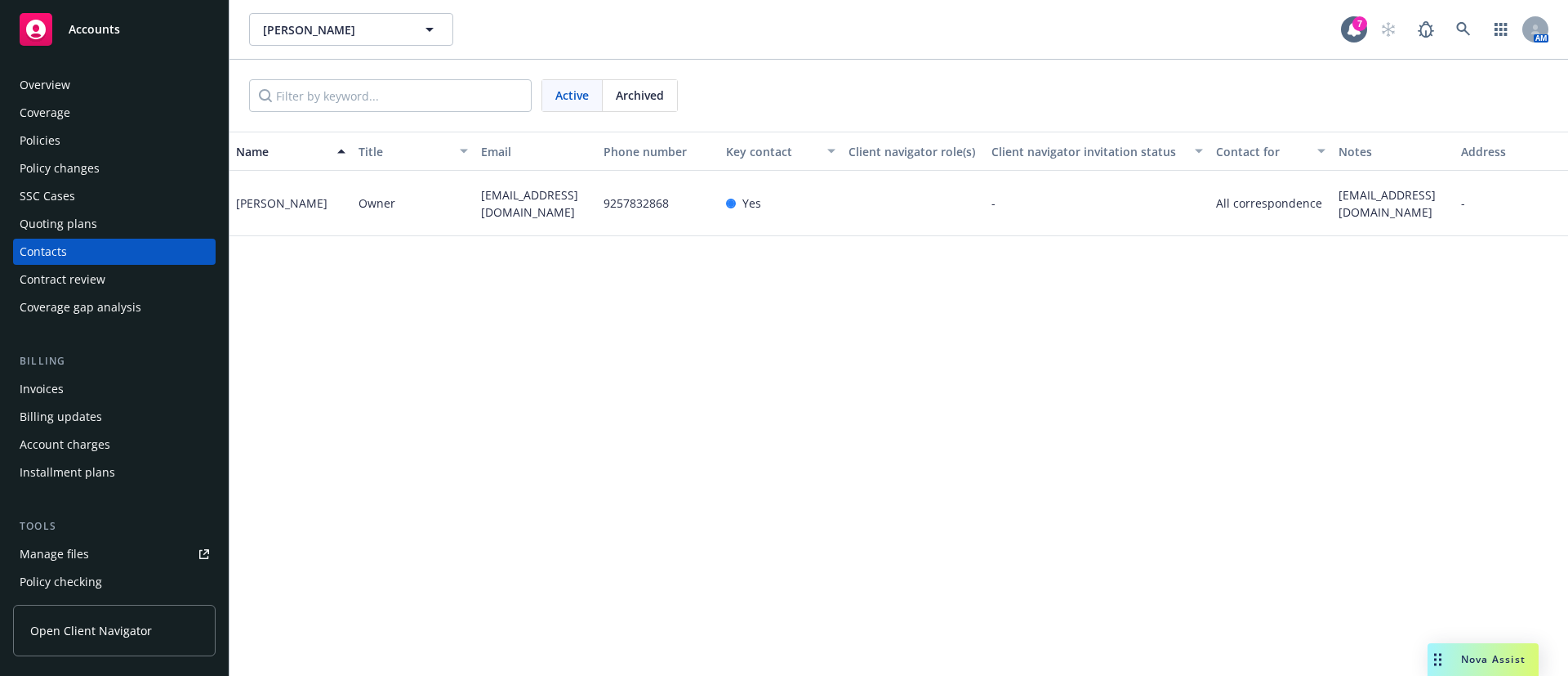
click at [519, 194] on span "[EMAIL_ADDRESS][DOMAIN_NAME]" at bounding box center [536, 204] width 110 height 34
copy span "[EMAIL_ADDRESS][DOMAIN_NAME]"
